Goal: Task Accomplishment & Management: Manage account settings

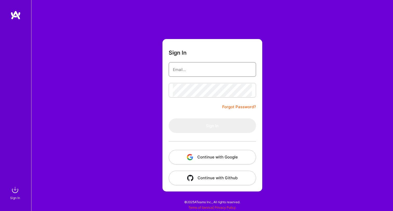
click at [211, 63] on input "email" at bounding box center [212, 69] width 79 height 13
click at [201, 152] on button "Continue with Google" at bounding box center [212, 157] width 87 height 15
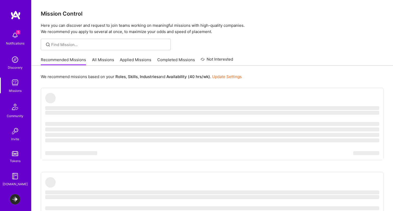
click at [11, 38] on img at bounding box center [15, 35] width 10 height 10
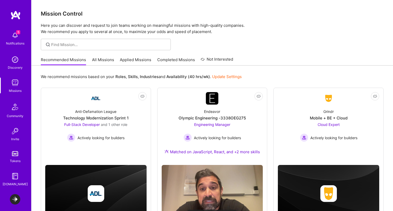
scroll to position [17, 0]
click at [100, 115] on div "Technology Modernization Sprint 1" at bounding box center [95, 117] width 65 height 5
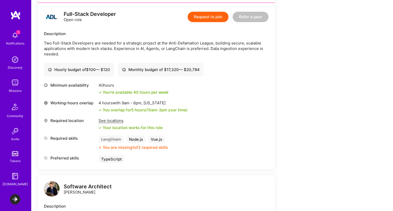
scroll to position [78, 0]
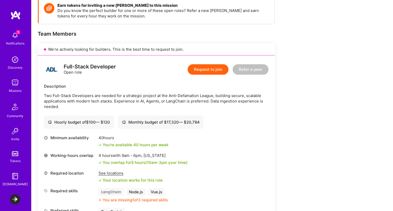
click at [16, 32] on span "5" at bounding box center [18, 32] width 4 height 4
click at [16, 180] on img at bounding box center [15, 176] width 10 height 10
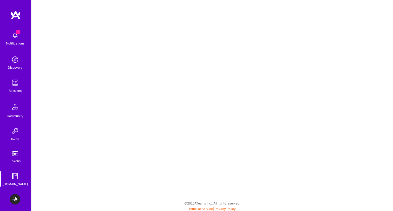
click at [15, 198] on img at bounding box center [15, 199] width 10 height 10
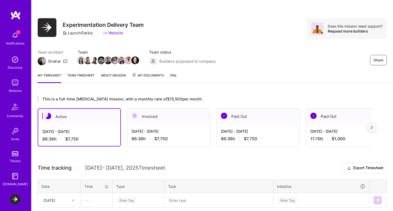
click at [226, 129] on div "[DATE] - [DATE]" at bounding box center [258, 130] width 74 height 5
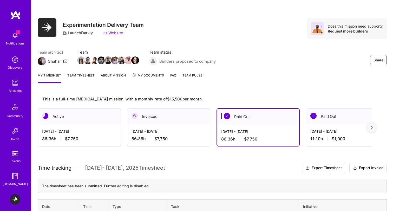
click at [71, 118] on div "Active" at bounding box center [79, 116] width 83 height 16
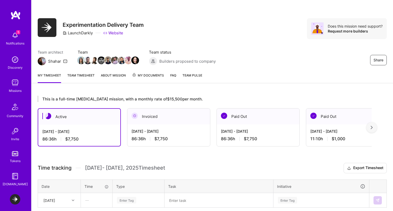
click at [168, 116] on div "Invoiced" at bounding box center [168, 116] width 83 height 16
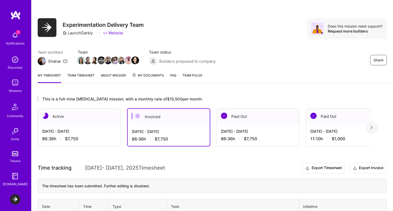
click at [374, 126] on div at bounding box center [371, 127] width 10 height 10
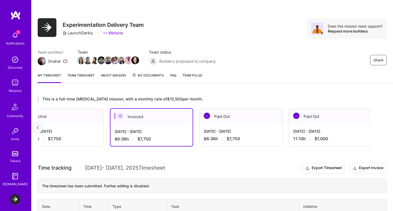
scroll to position [0, 17]
click at [328, 125] on div "[DATE] - [DATE] 11:10 h $1,000" at bounding box center [330, 134] width 83 height 21
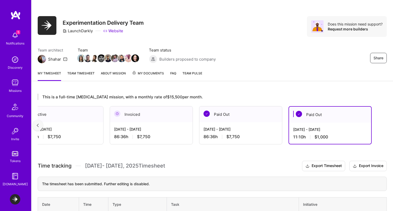
scroll to position [0, 0]
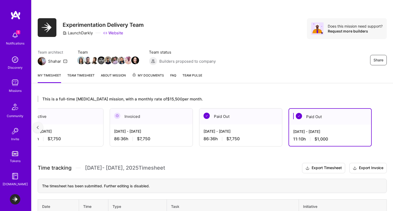
click at [17, 196] on img at bounding box center [15, 199] width 10 height 10
